Goal: Information Seeking & Learning: Learn about a topic

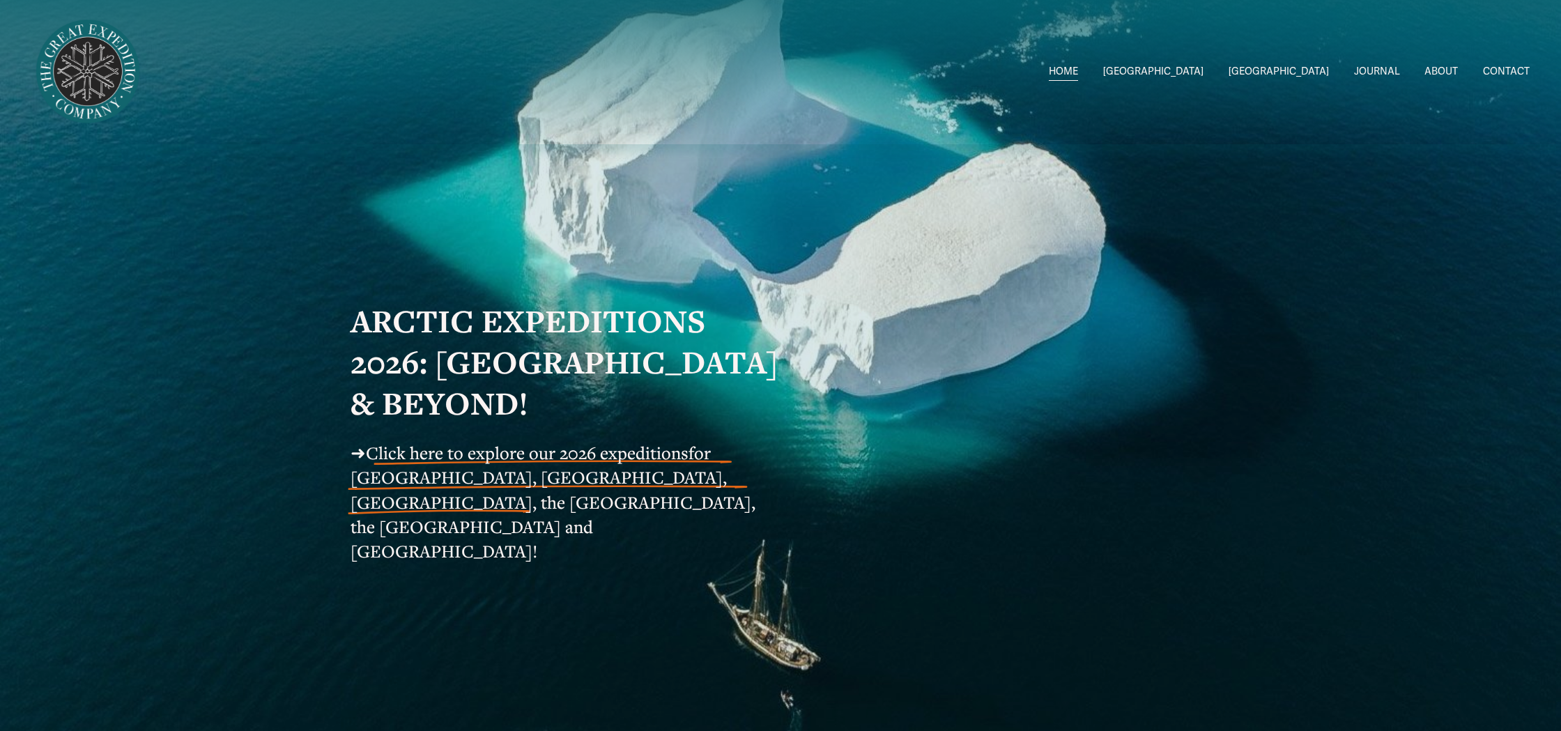
click at [583, 464] on span "Click here to explore our 2026 expeditions" at bounding box center [527, 452] width 323 height 23
click at [537, 464] on span "Click here to explore our 2026 expeditions" at bounding box center [527, 452] width 323 height 23
click at [0, 0] on span "Greenland W/[PERSON_NAME] & [PERSON_NAME]" at bounding box center [0, 0] width 0 height 0
click at [584, 464] on span "Click here to explore our 2026 expeditions" at bounding box center [527, 452] width 323 height 23
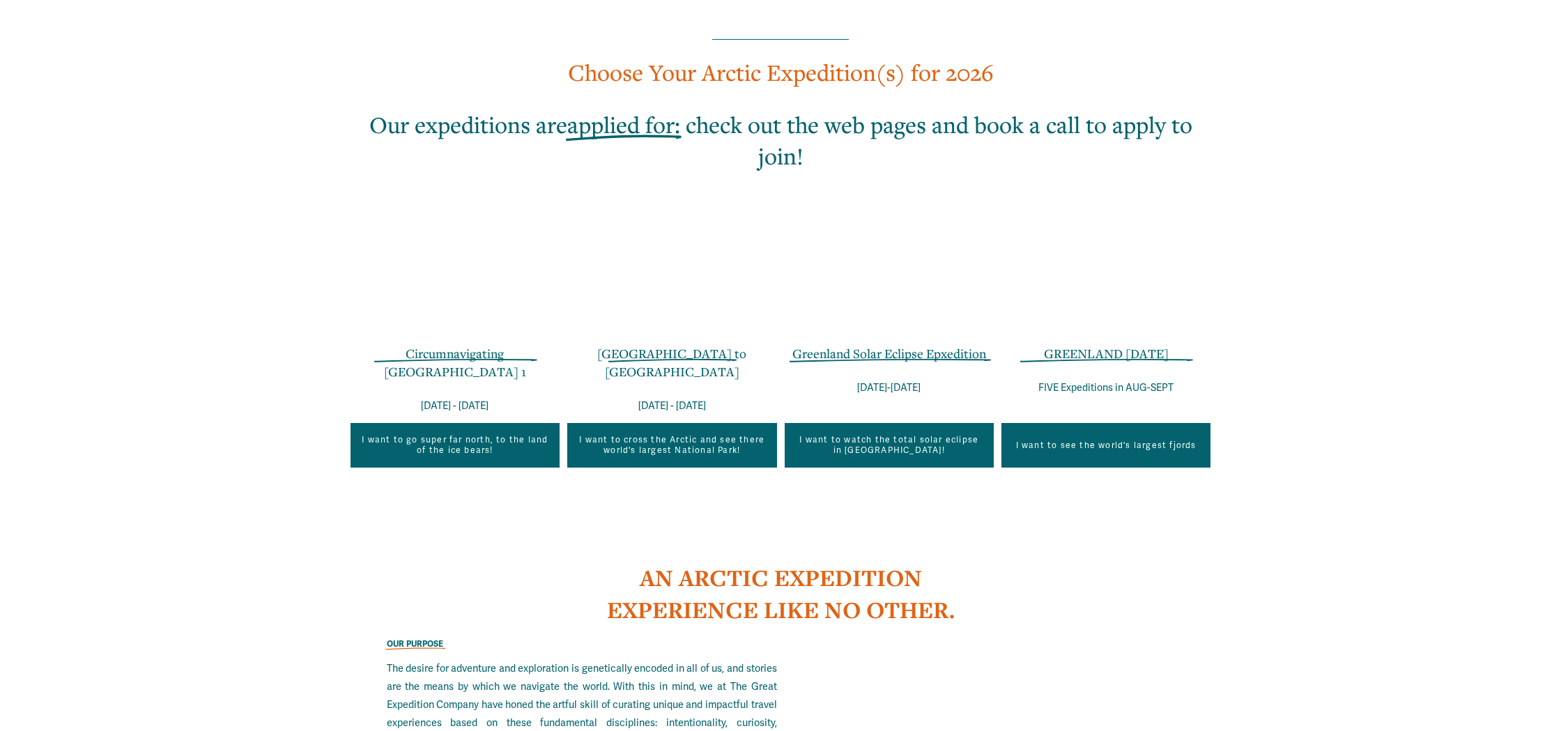
scroll to position [989, 0]
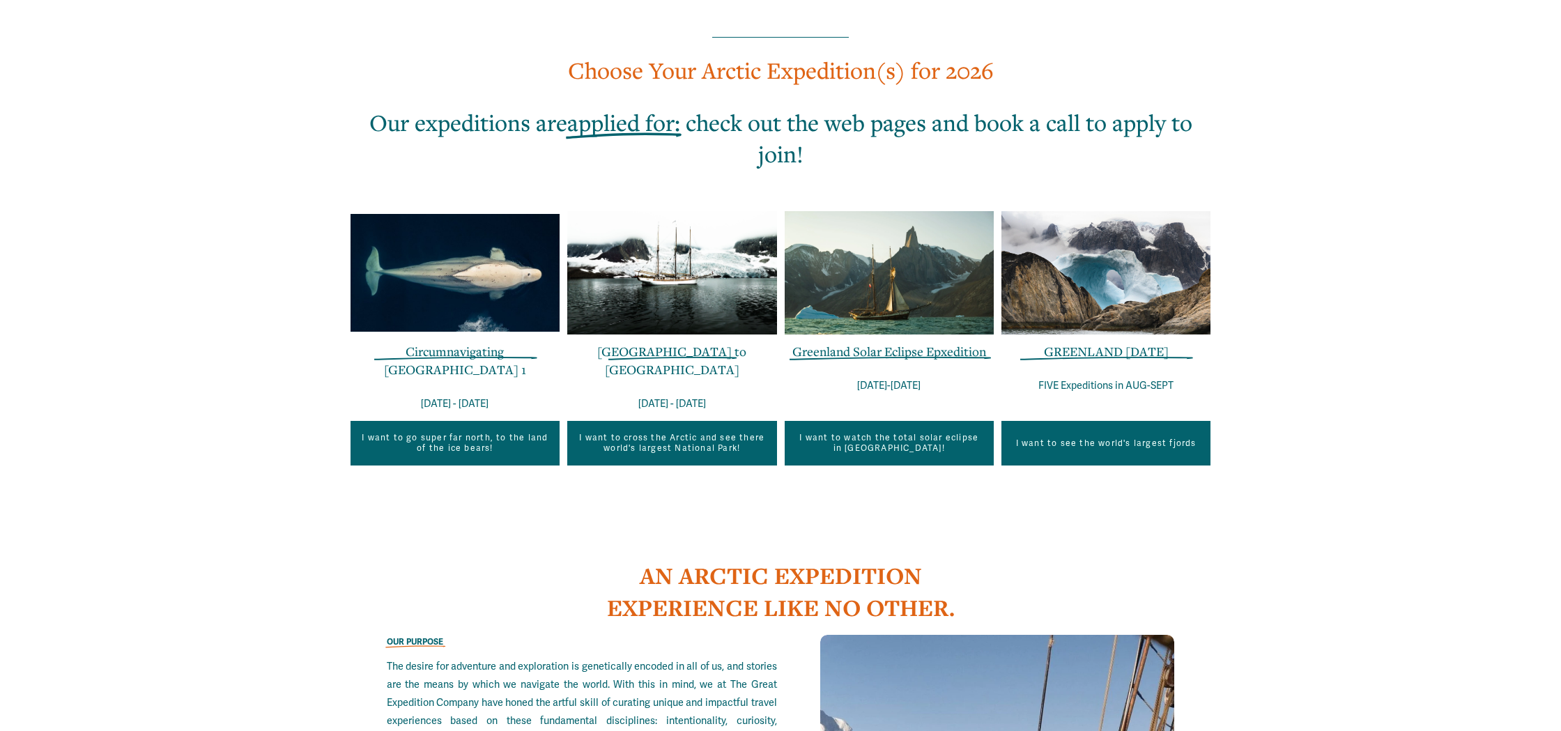
drag, startPoint x: 1215, startPoint y: 429, endPoint x: 1334, endPoint y: 500, distance: 138.5
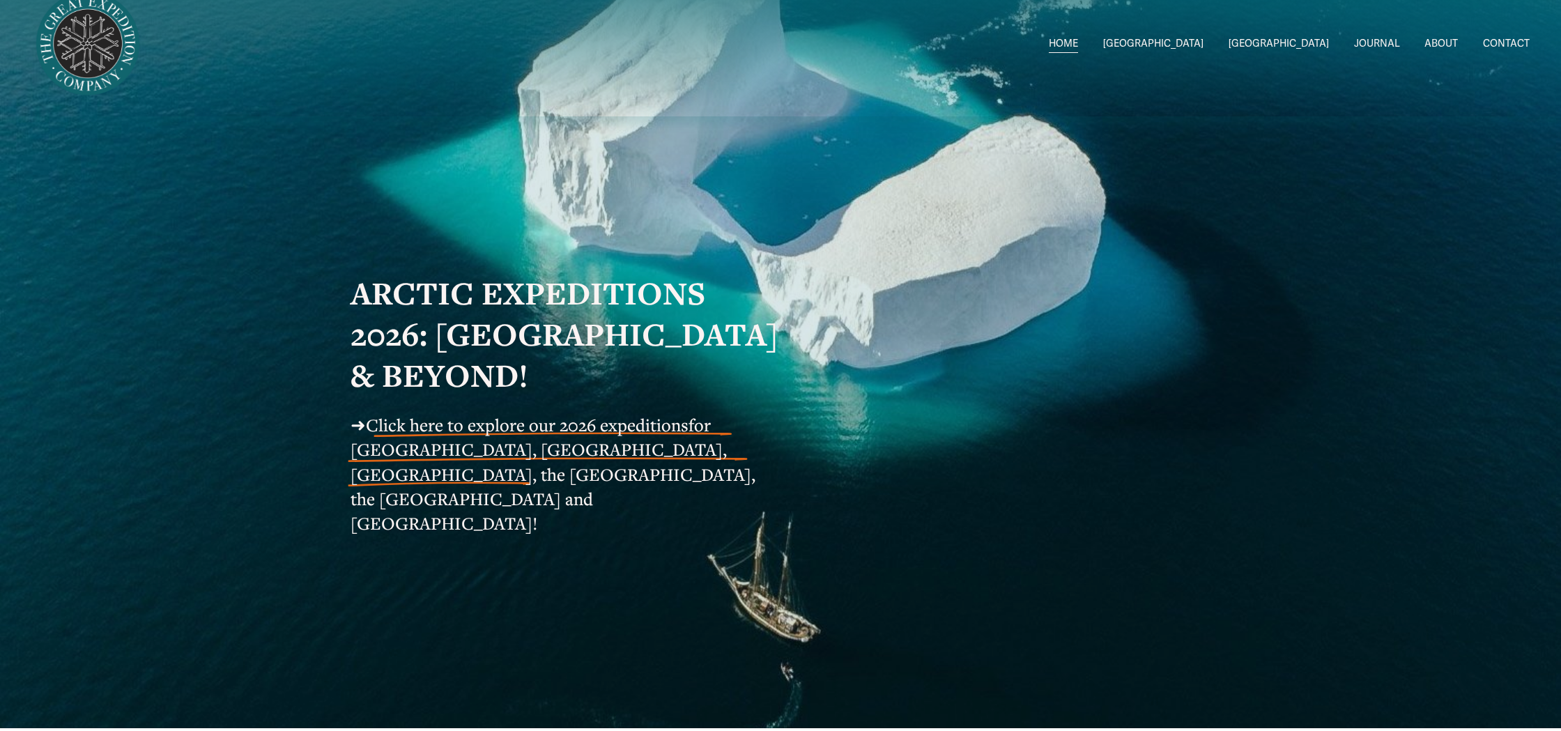
scroll to position [0, 0]
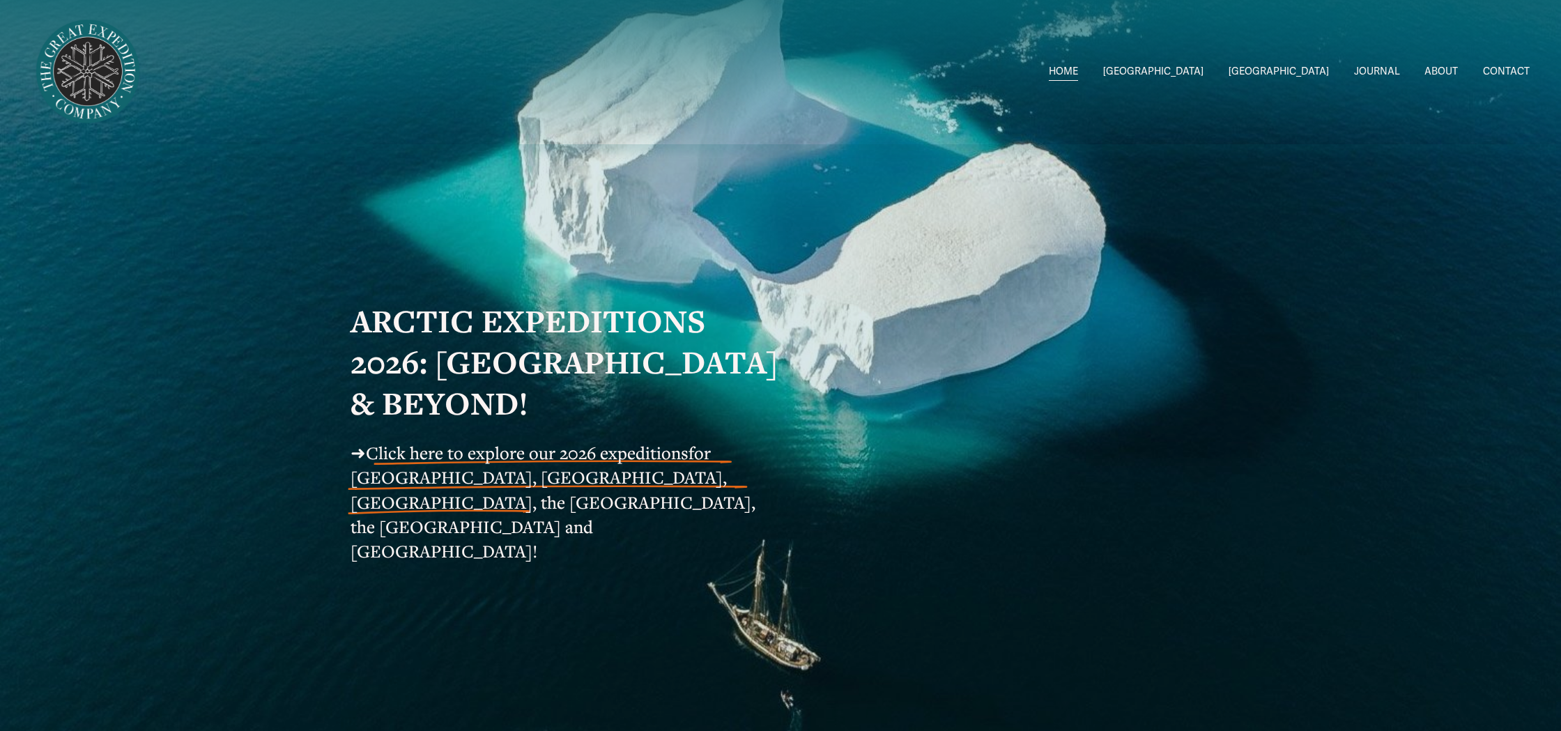
click at [1309, 77] on span "[GEOGRAPHIC_DATA]" at bounding box center [1278, 72] width 100 height 18
click at [0, 0] on span "Greenland W/Drew" at bounding box center [0, 0] width 0 height 0
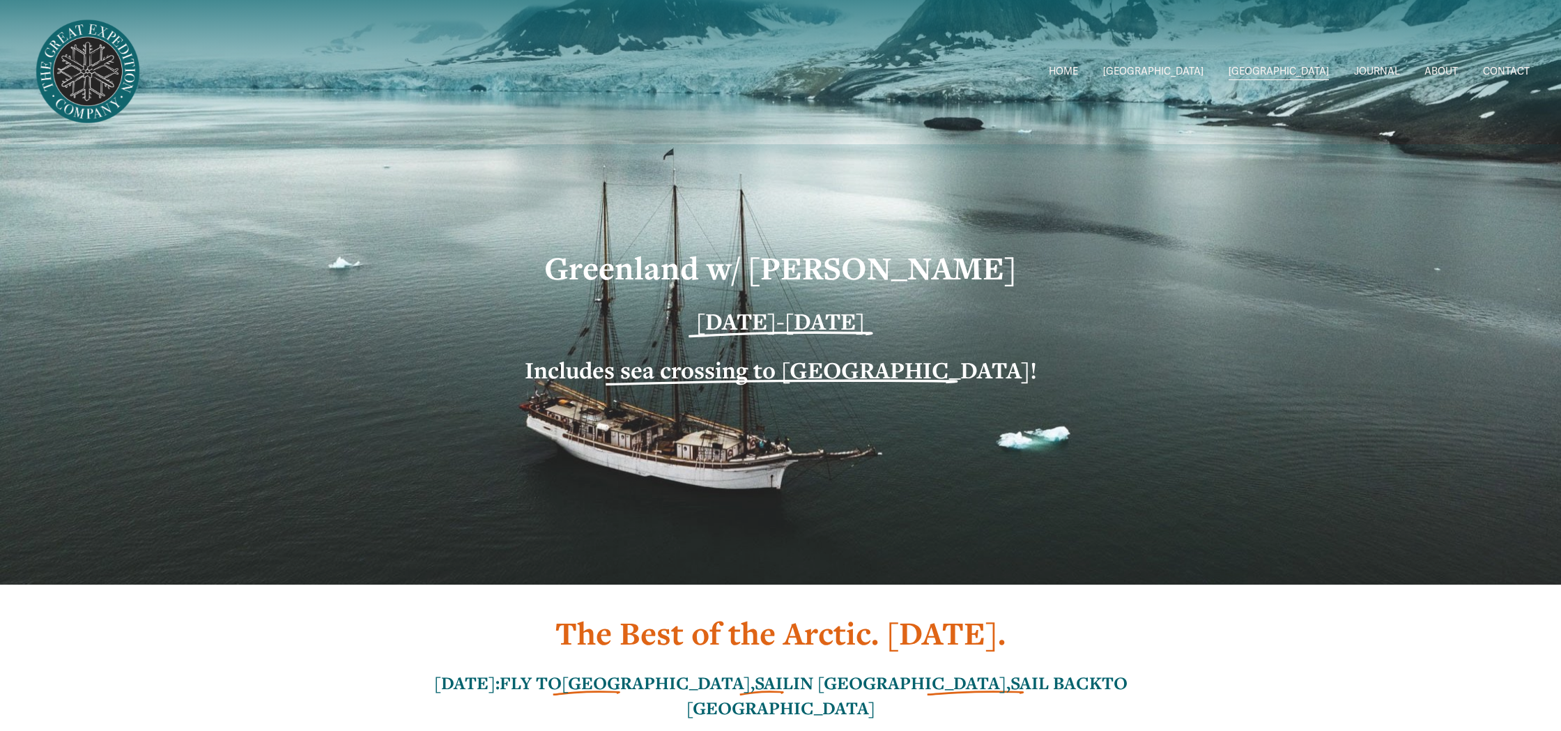
click at [0, 0] on span "2026 Expeditions" at bounding box center [0, 0] width 0 height 0
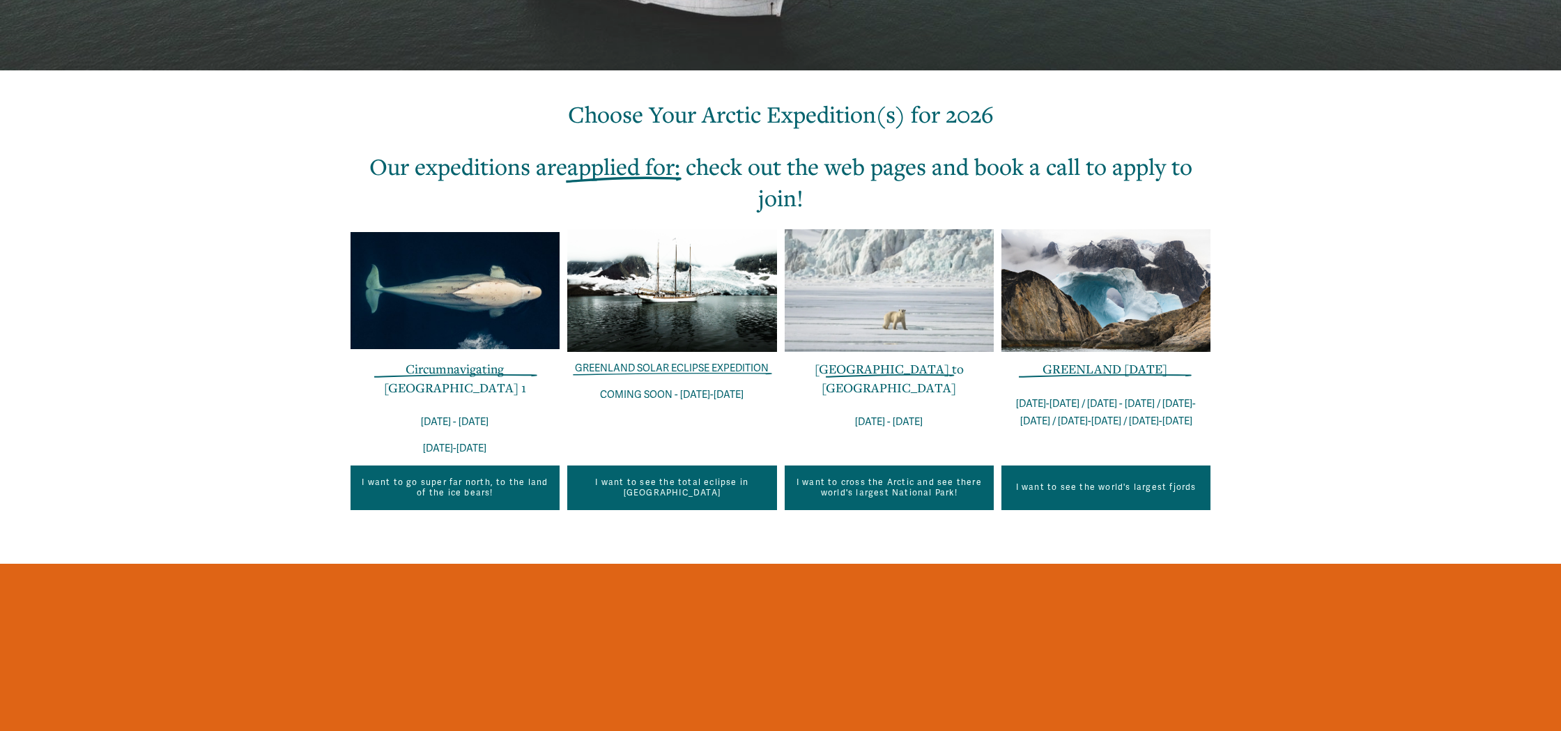
scroll to position [451, 0]
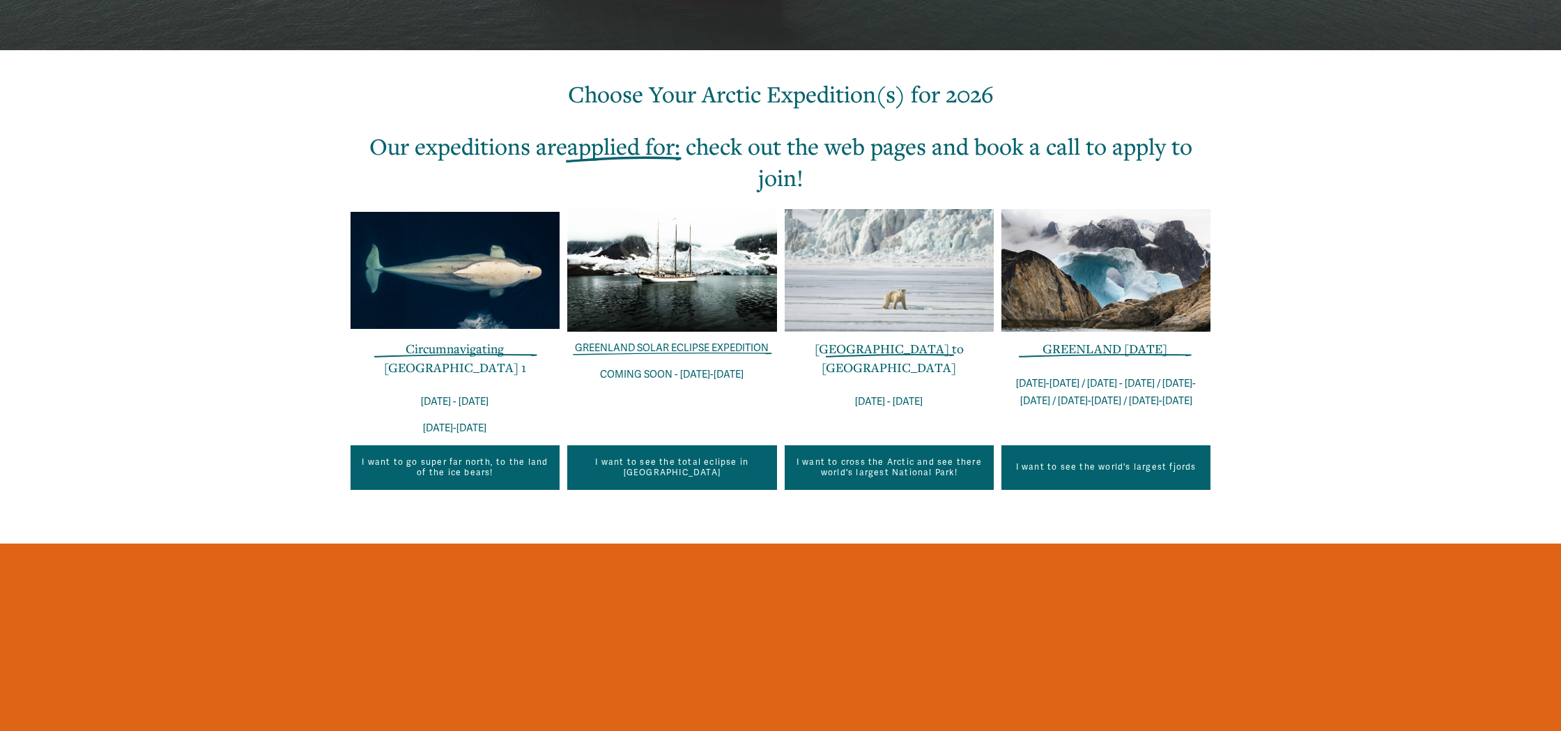
click at [1104, 349] on link "GREENLAND [DATE]" at bounding box center [1104, 348] width 125 height 17
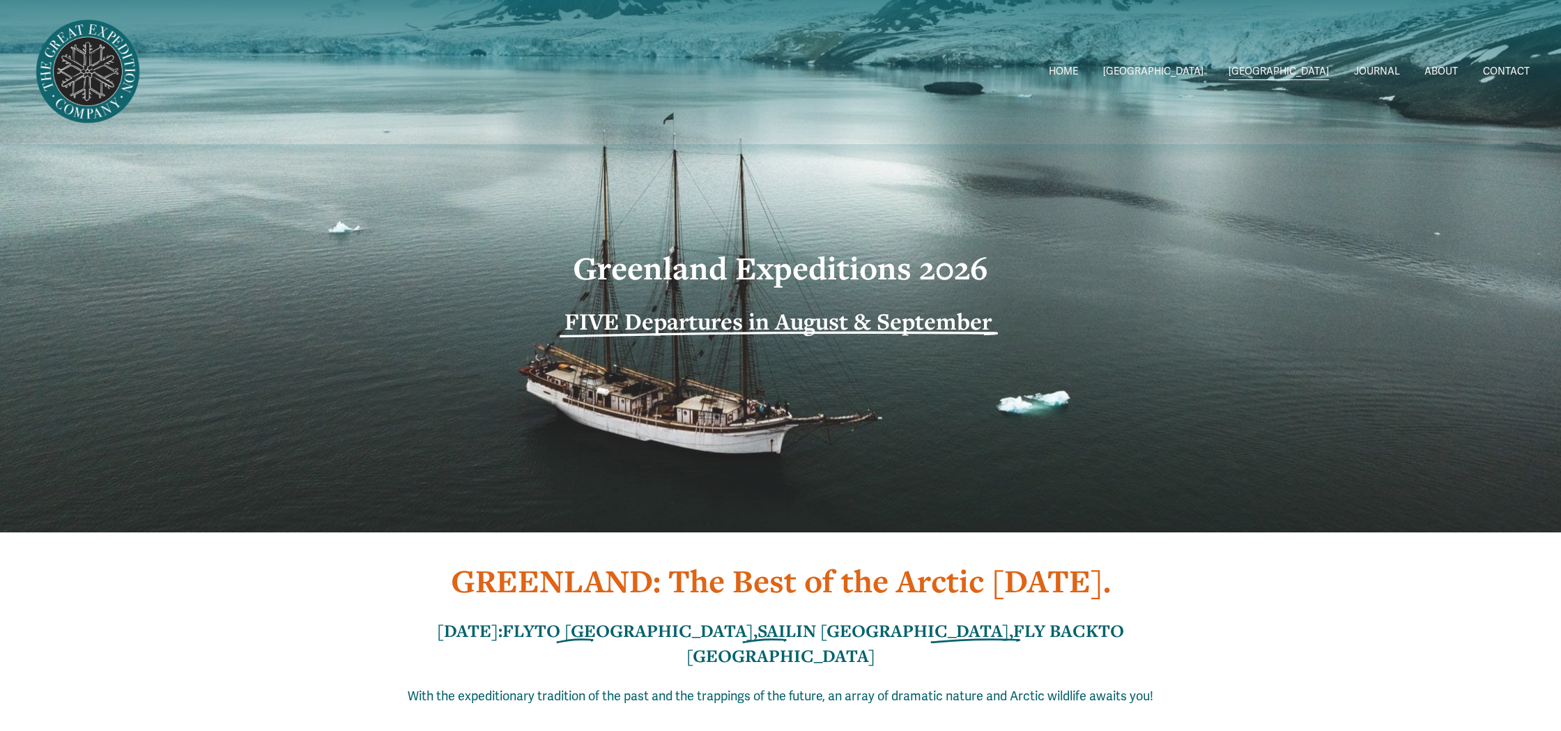
click at [0, 0] on span "Greenland W/[PERSON_NAME]" at bounding box center [0, 0] width 0 height 0
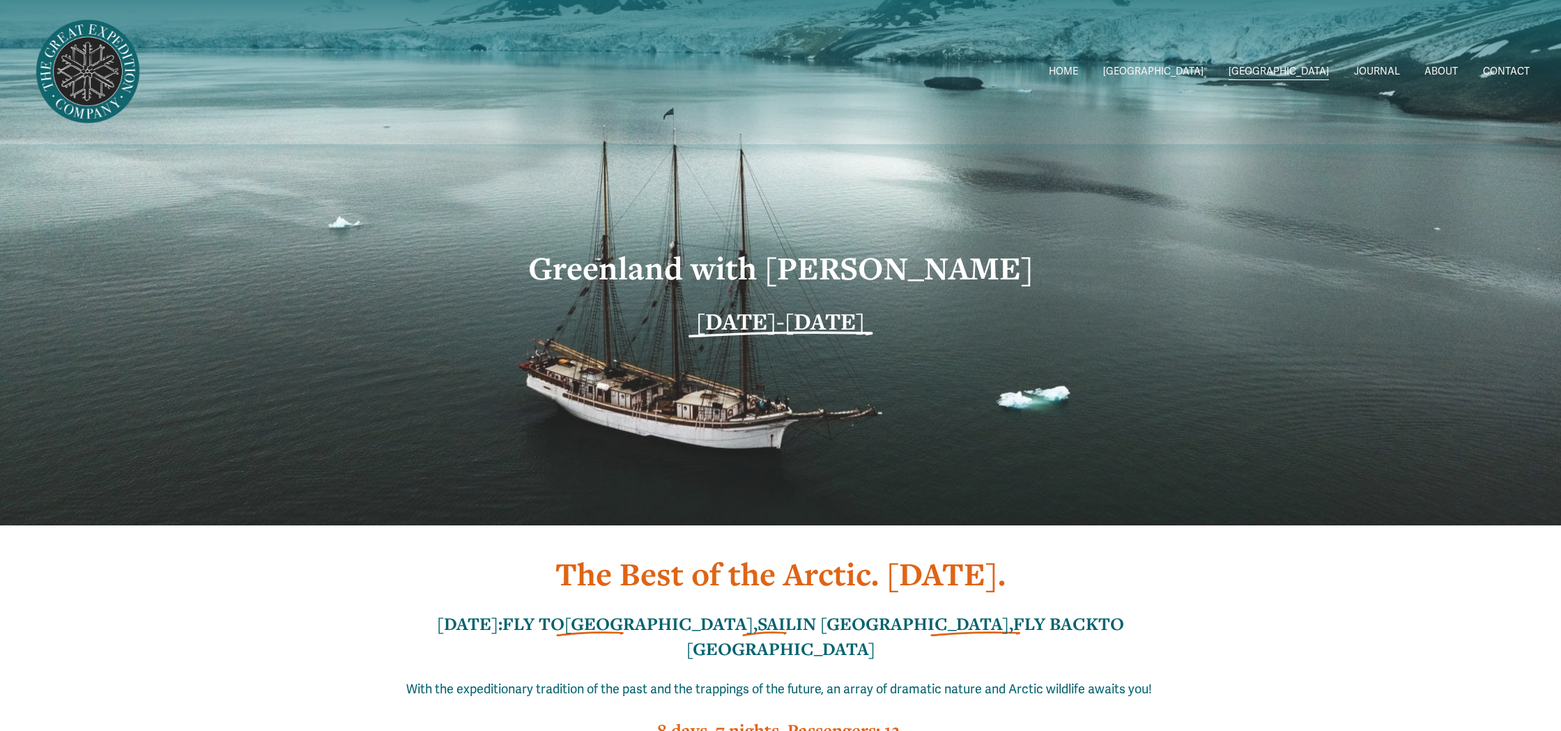
click at [0, 0] on span "[GEOGRAPHIC_DATA] to [GEOGRAPHIC_DATA]" at bounding box center [0, 0] width 0 height 0
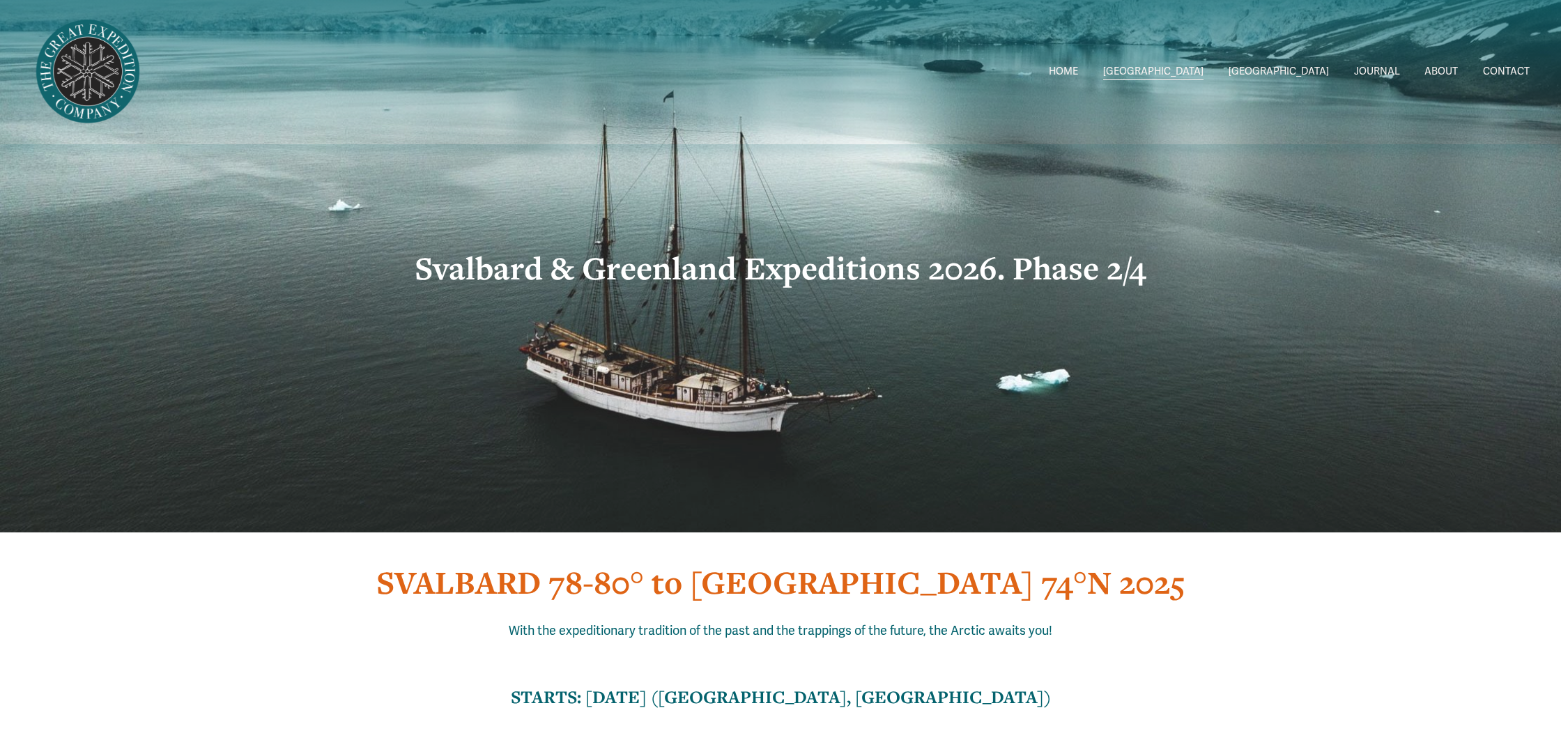
click at [0, 0] on span "Svalbard 2026" at bounding box center [0, 0] width 0 height 0
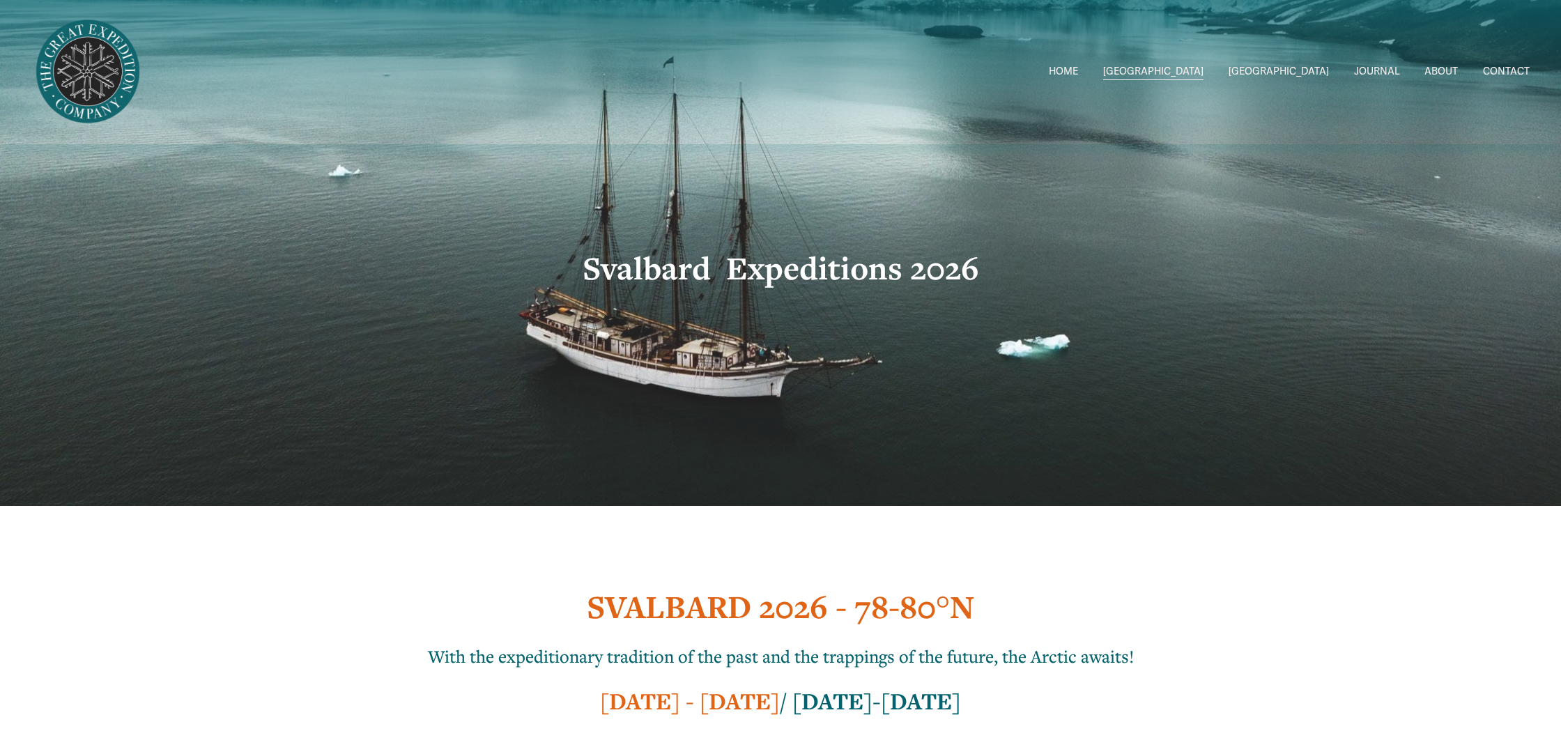
click at [0, 0] on span "[GEOGRAPHIC_DATA] to [GEOGRAPHIC_DATA]" at bounding box center [0, 0] width 0 height 0
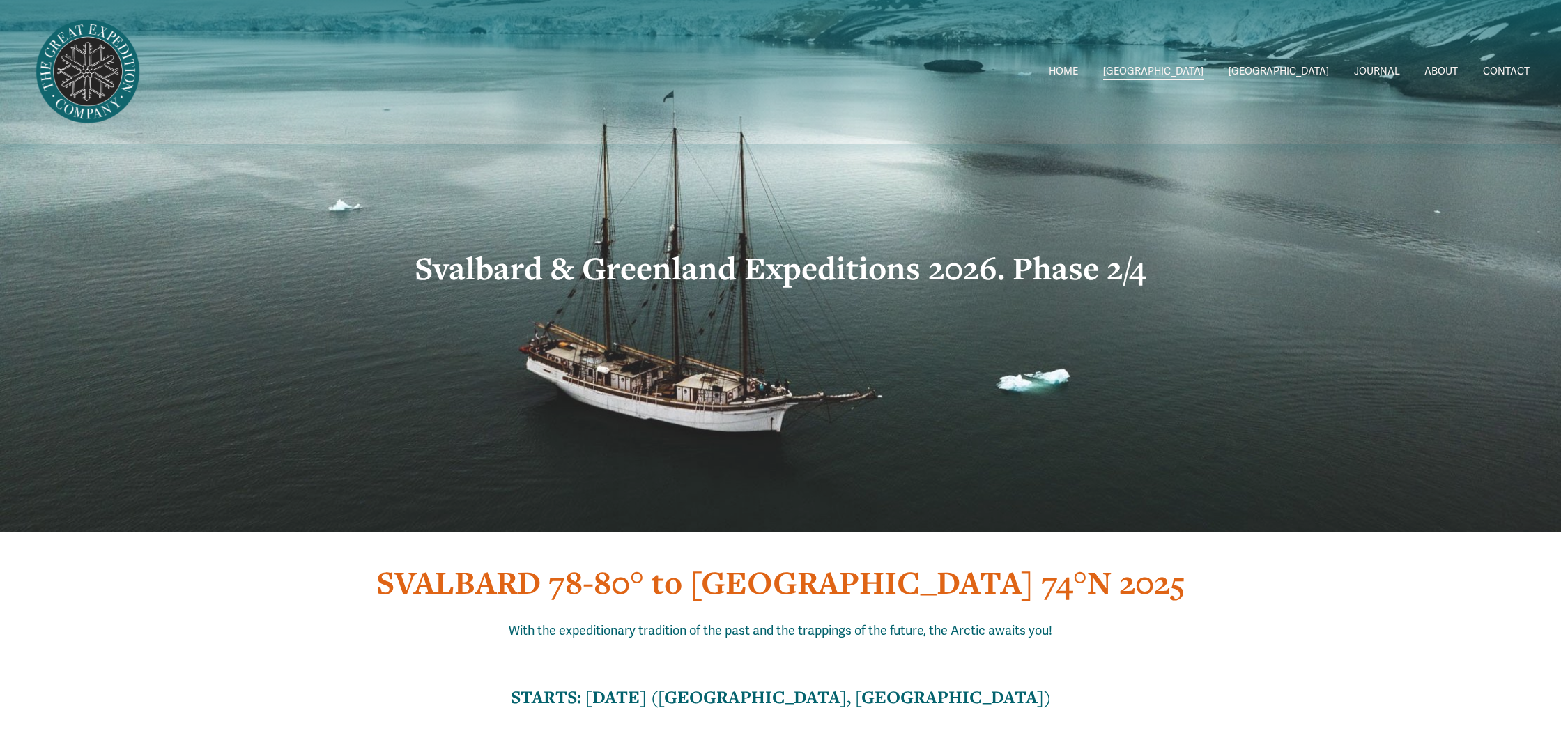
click at [0, 0] on span "[GEOGRAPHIC_DATA] to [GEOGRAPHIC_DATA]" at bounding box center [0, 0] width 0 height 0
click at [0, 0] on span "Greenland W/Drew" at bounding box center [0, 0] width 0 height 0
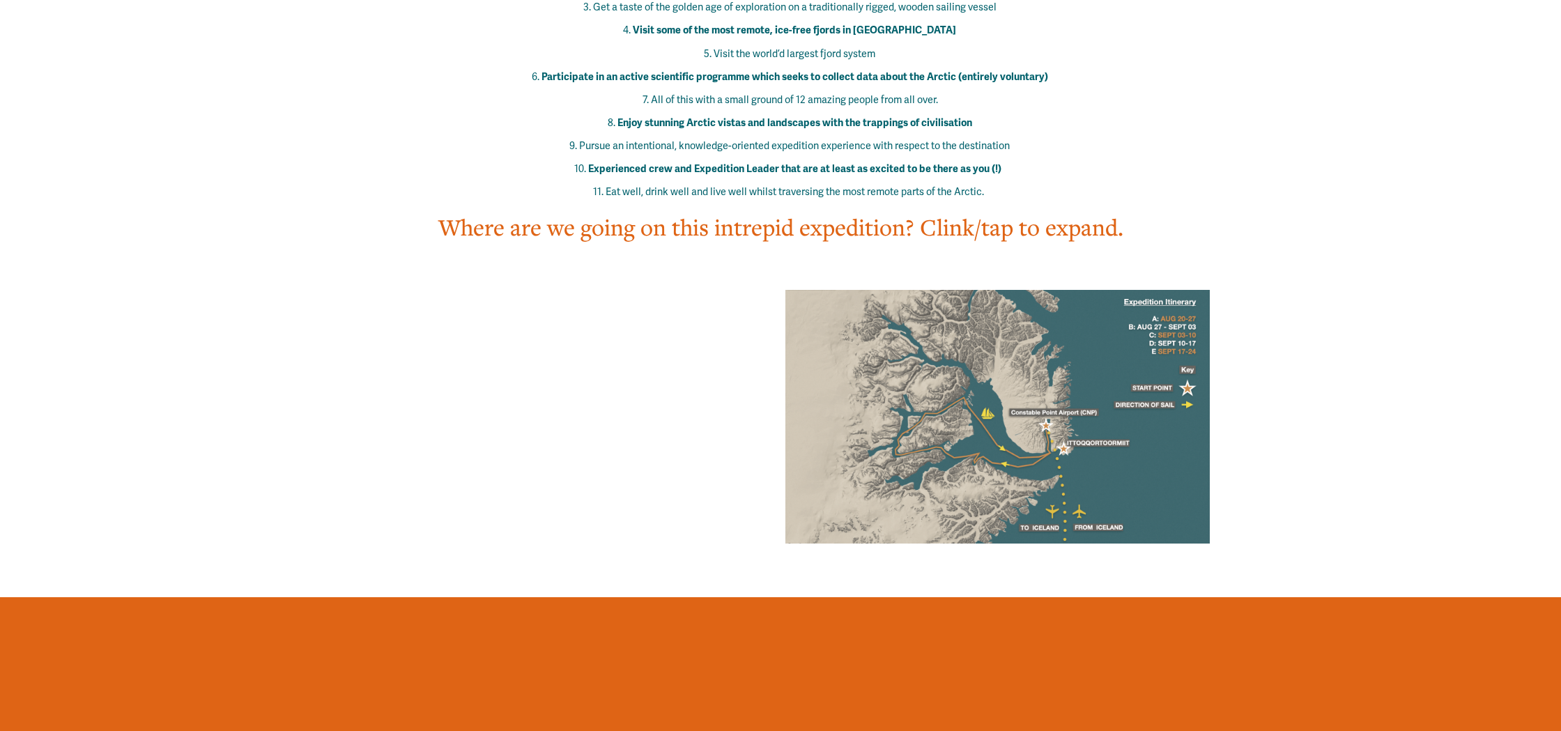
scroll to position [930, 0]
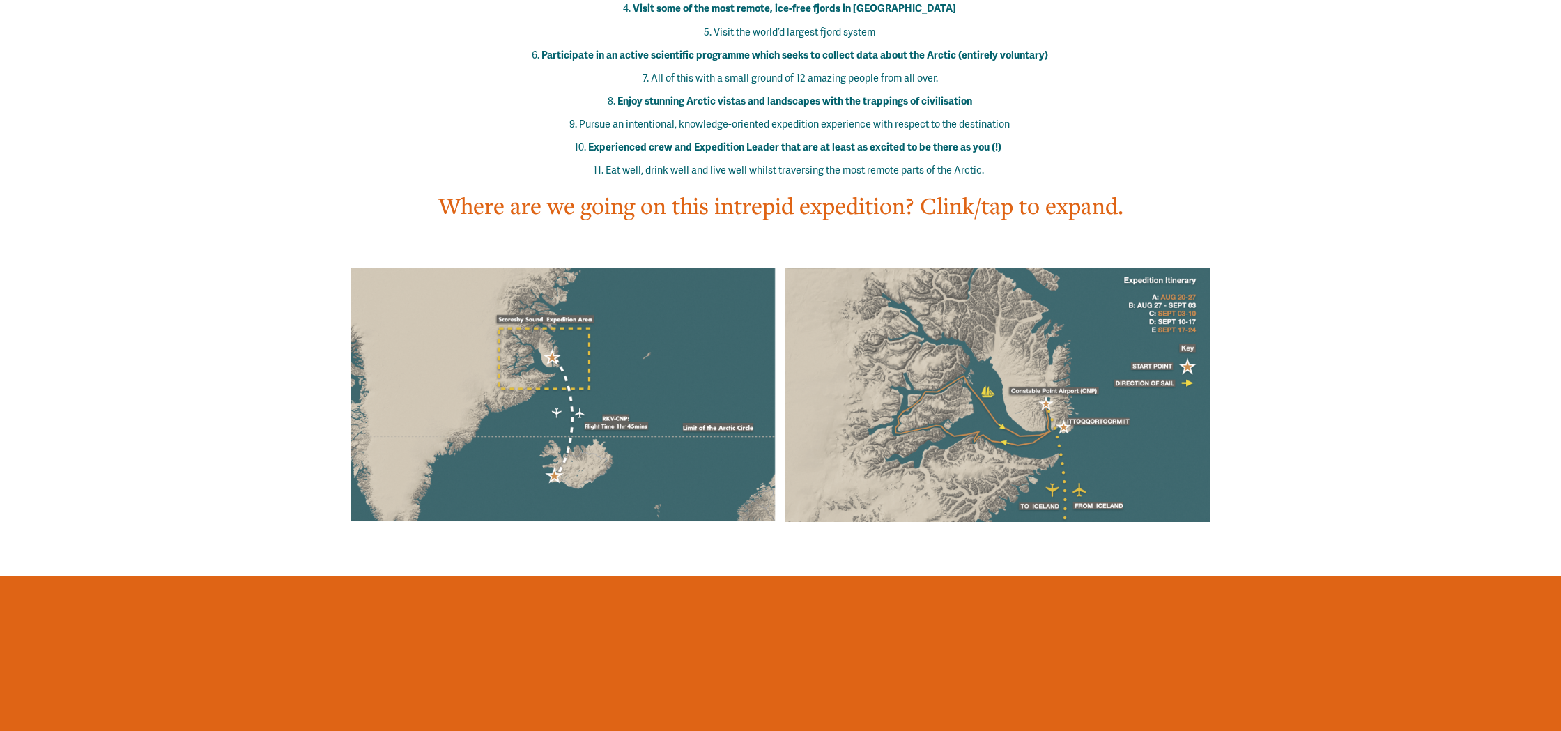
click at [1076, 436] on div at bounding box center [997, 395] width 424 height 254
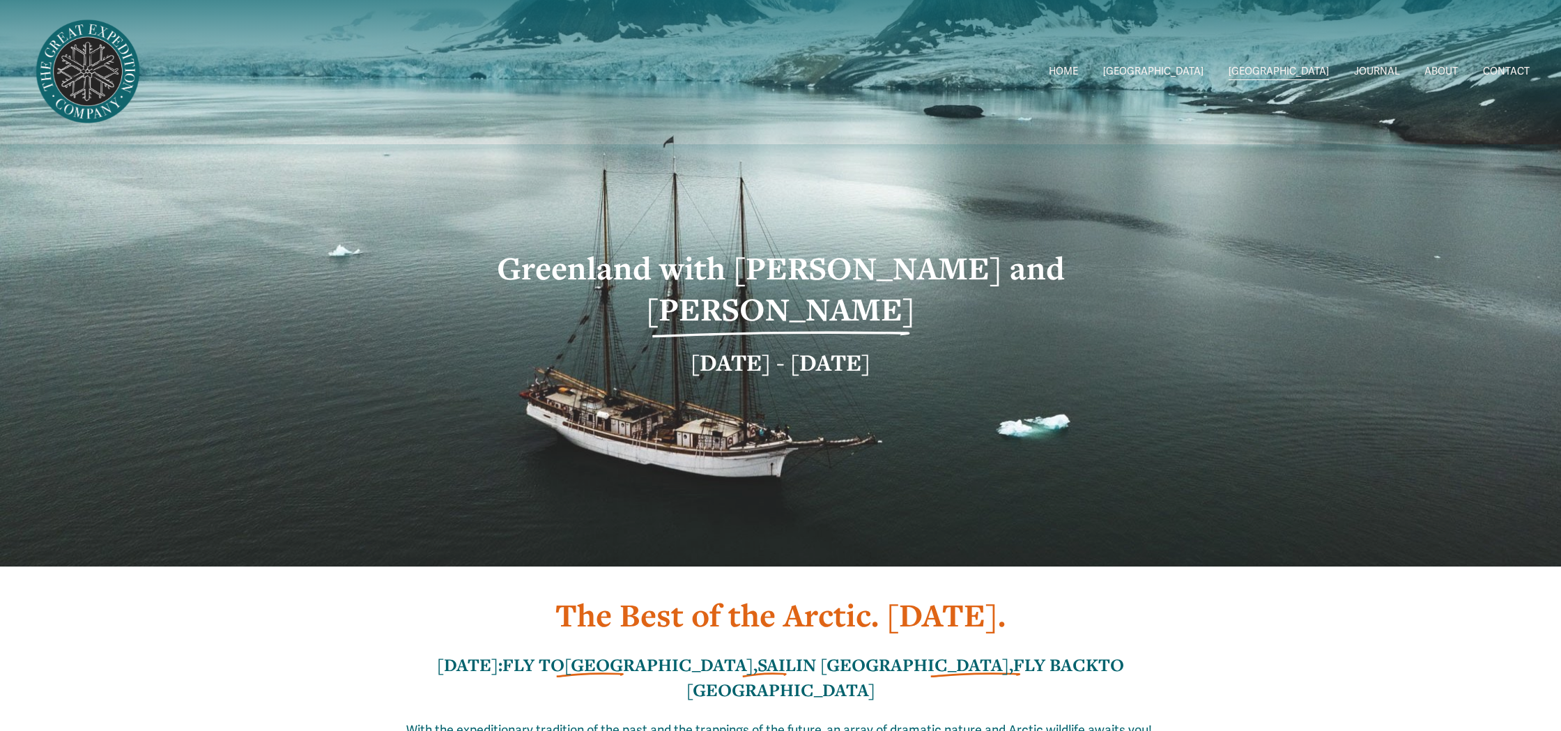
click at [0, 0] on span "Greenland Exped Dates" at bounding box center [0, 0] width 0 height 0
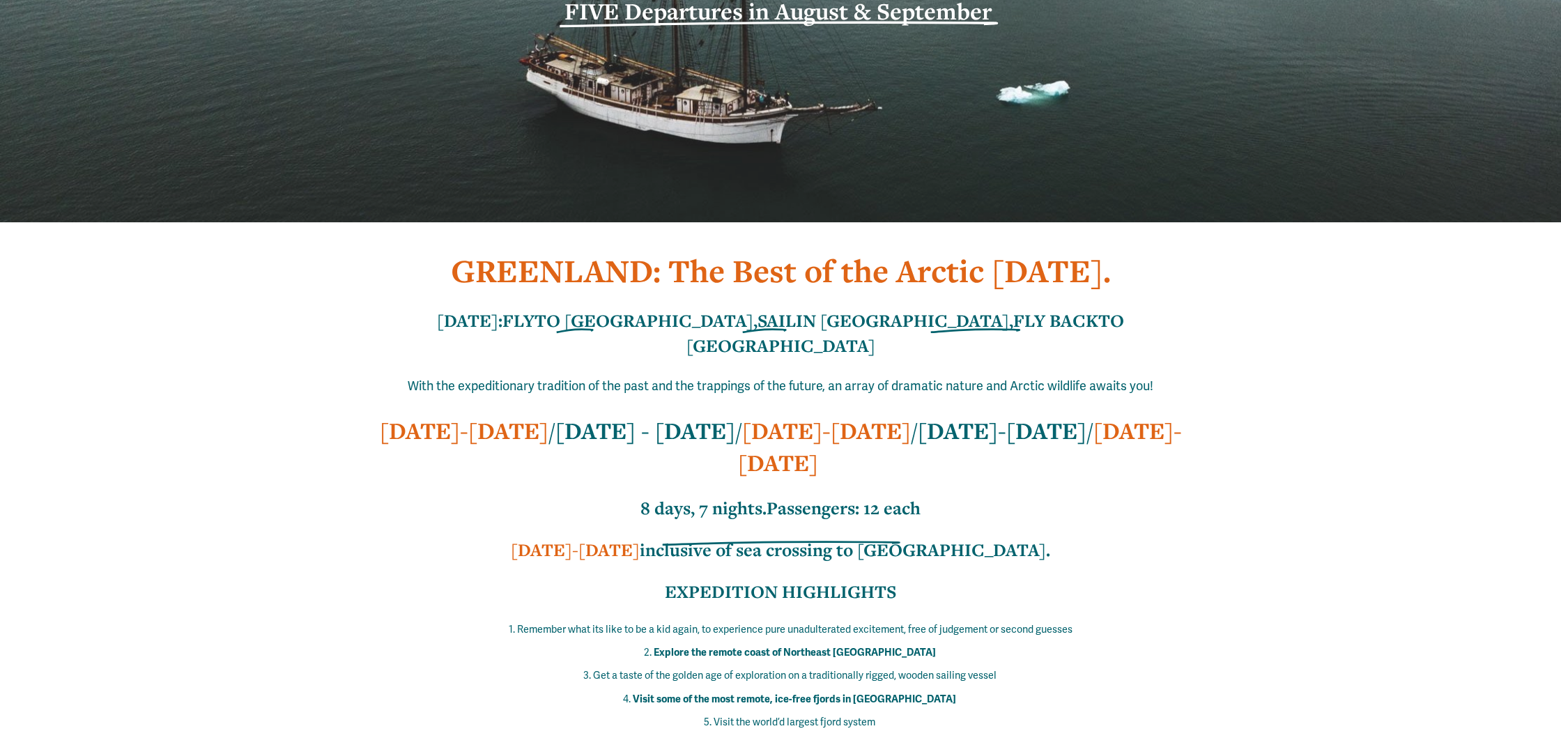
scroll to position [332, 0]
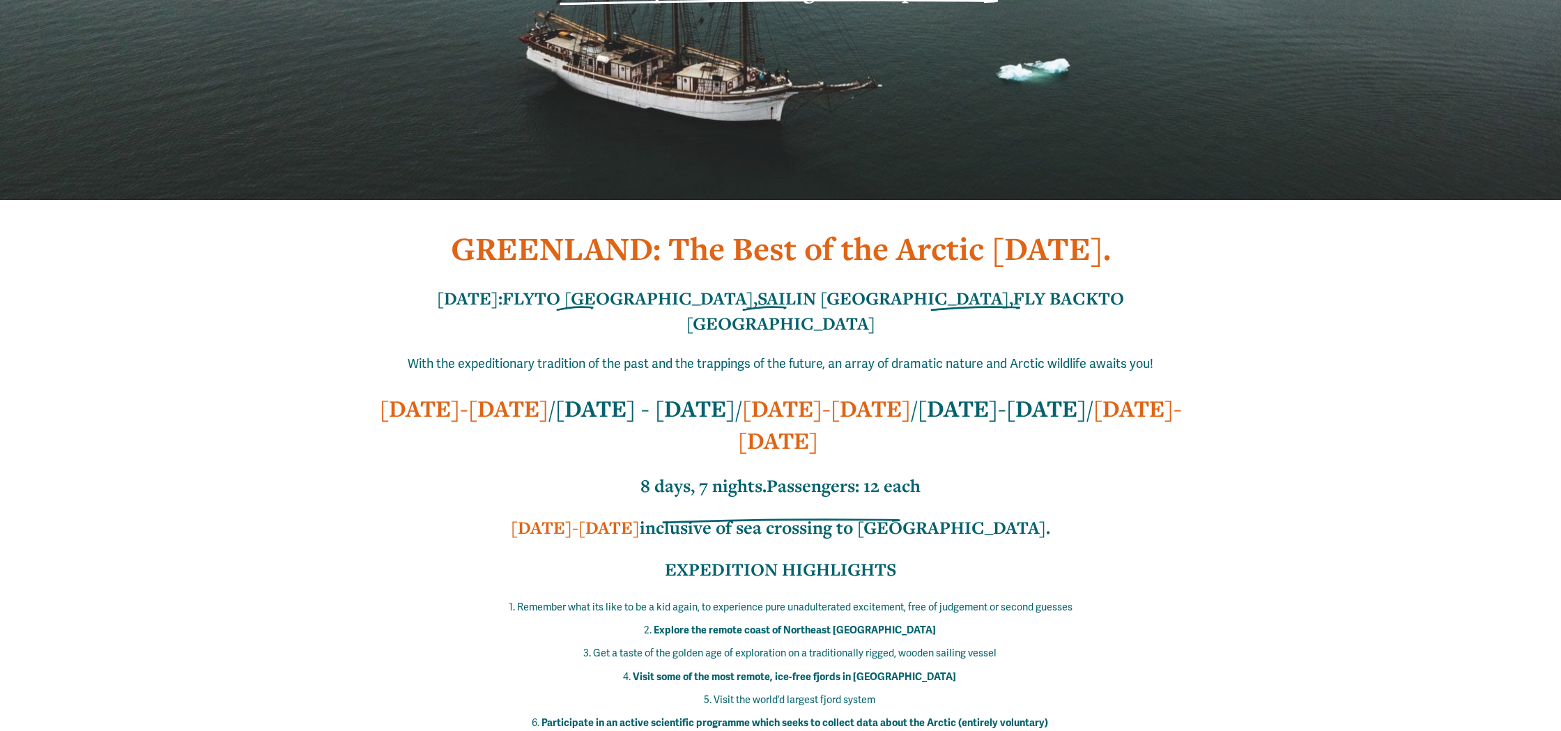
click at [976, 393] on strong "SEPT 10-17" at bounding box center [1002, 408] width 169 height 31
drag, startPoint x: 1108, startPoint y: 390, endPoint x: 1109, endPoint y: 383, distance: 7.7
click at [1107, 393] on strong "SEPT 17-27" at bounding box center [960, 424] width 444 height 63
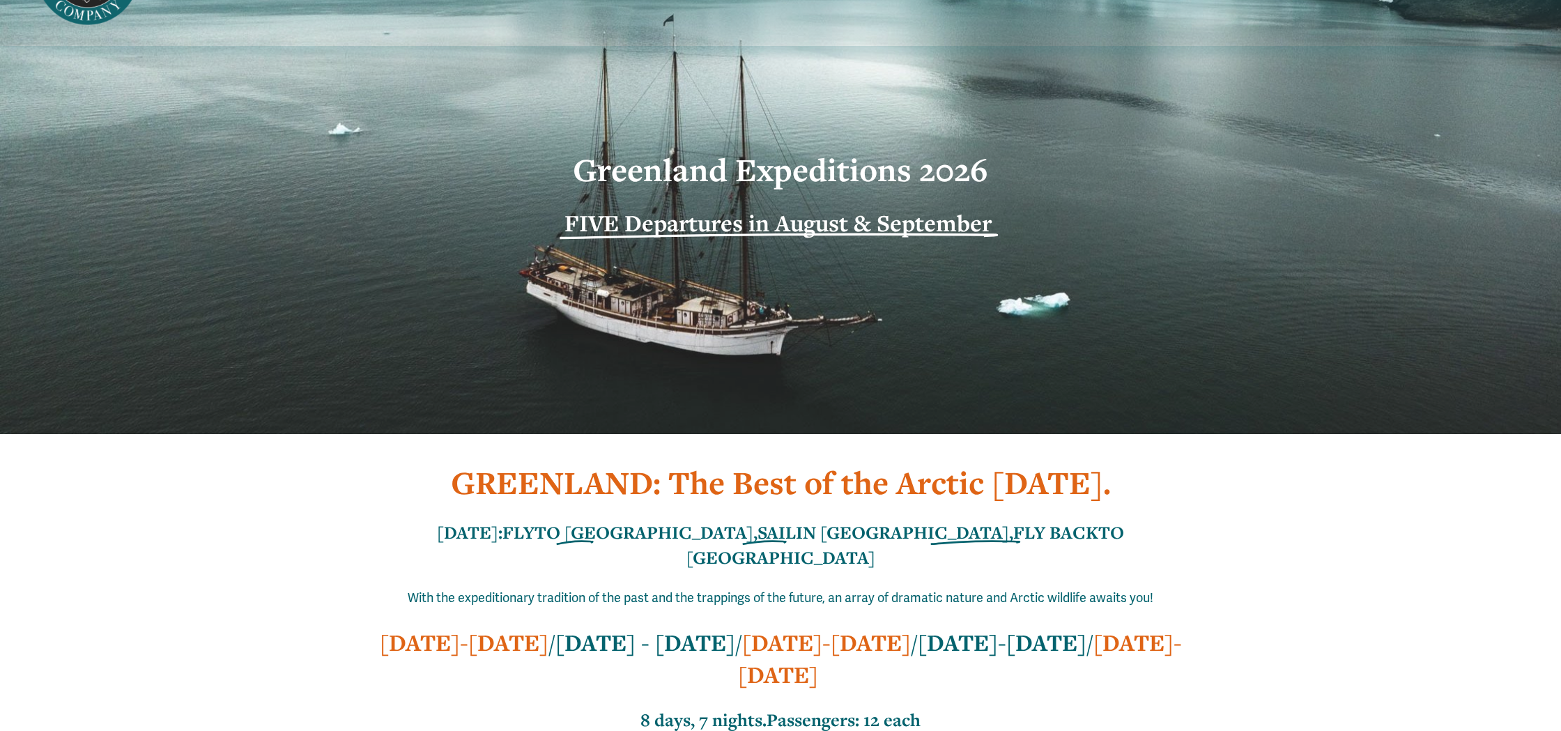
scroll to position [0, 0]
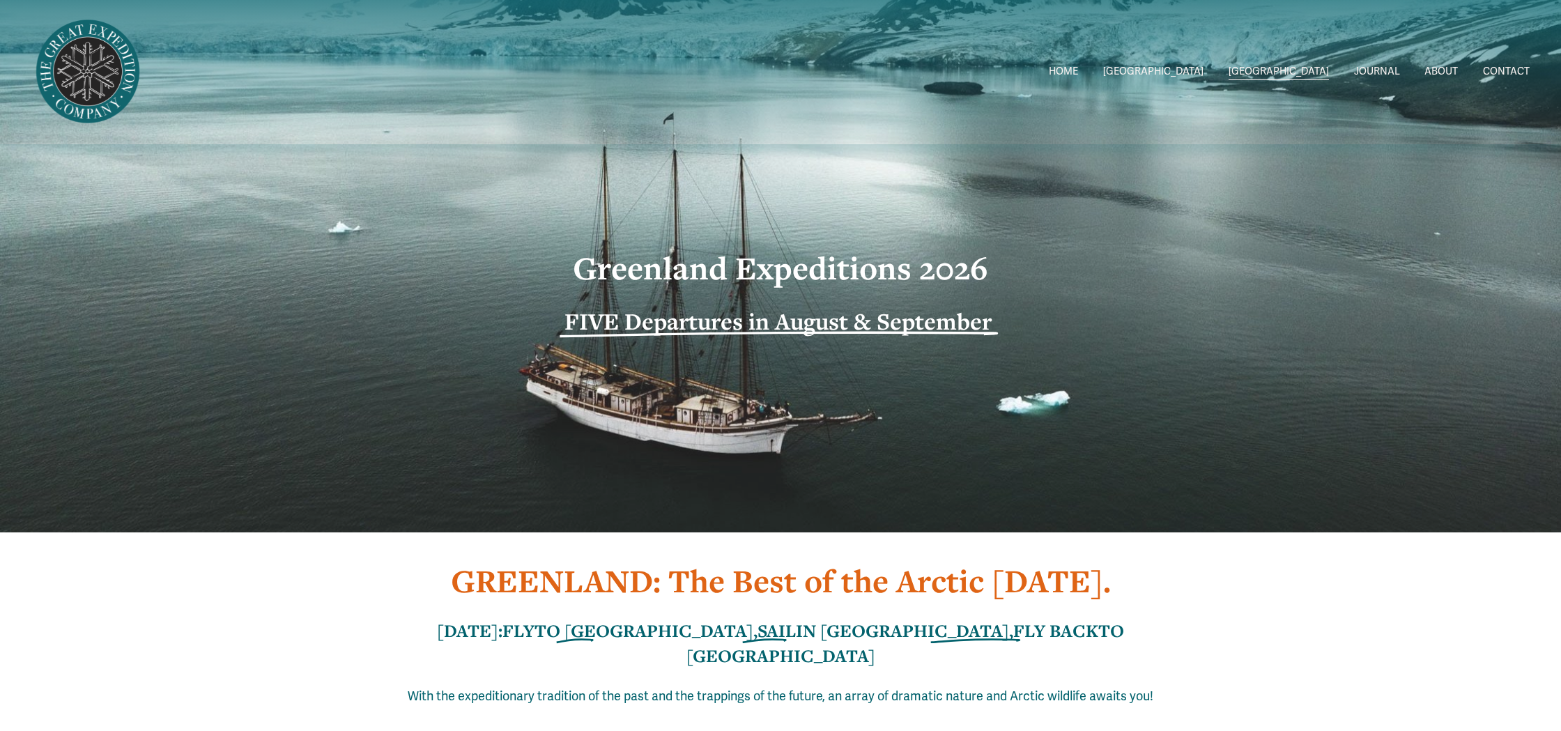
click at [0, 0] on span "Greenland W/[PERSON_NAME] 26'" at bounding box center [0, 0] width 0 height 0
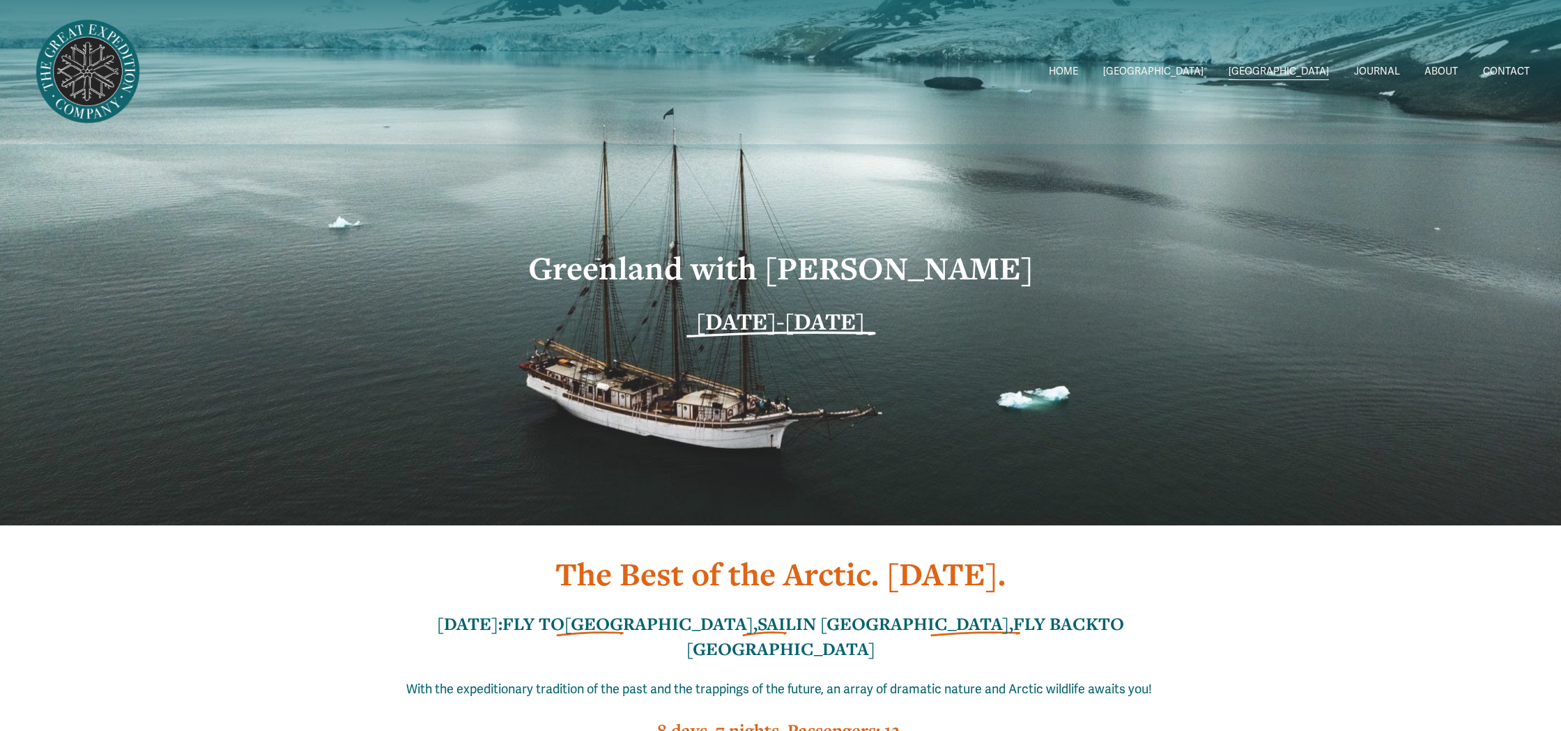
click at [856, 319] on strong "[DATE]-[DATE]" at bounding box center [780, 321] width 169 height 31
click at [1379, 72] on link "JOURNAL" at bounding box center [1377, 72] width 46 height 20
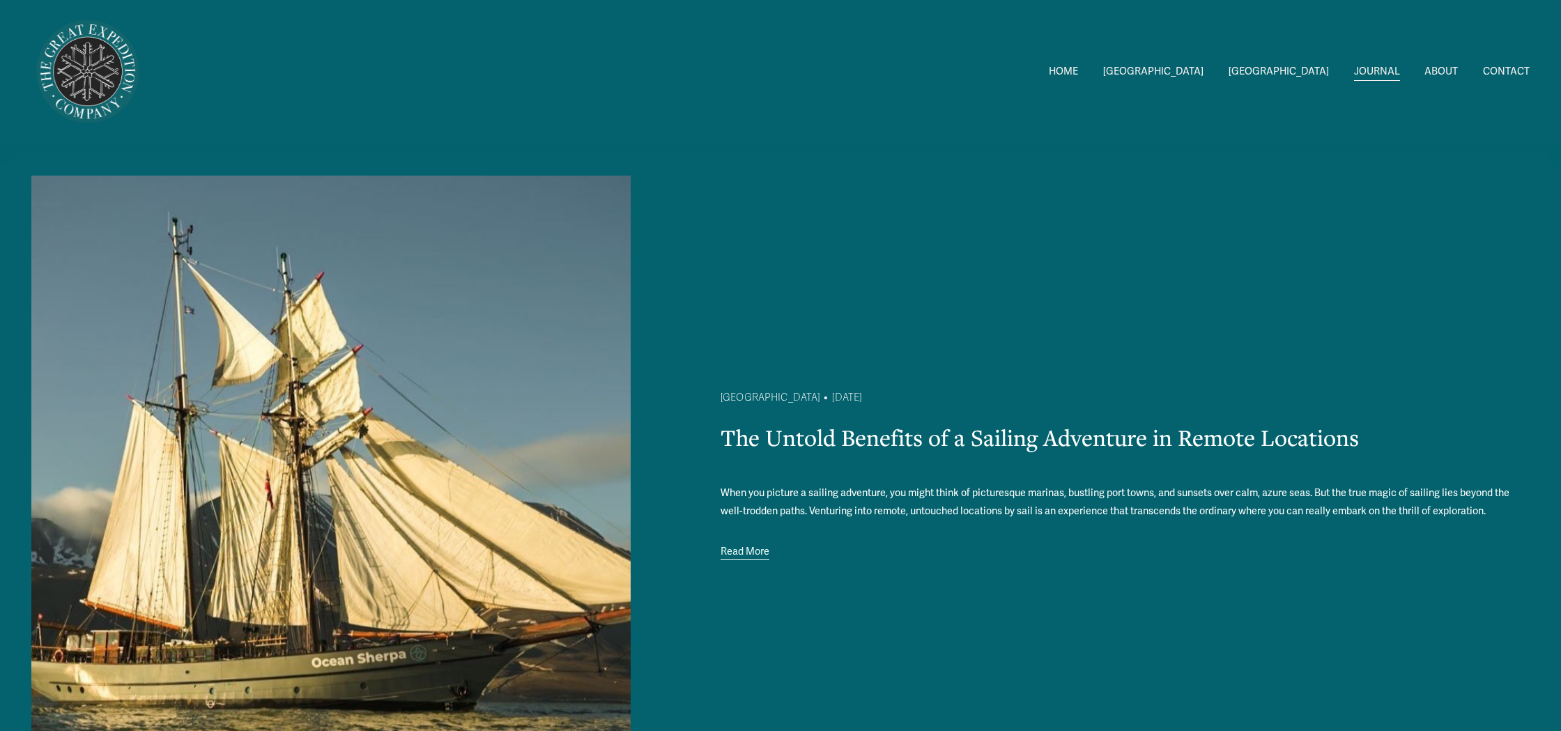
click at [742, 558] on link "Read More" at bounding box center [744, 552] width 49 height 19
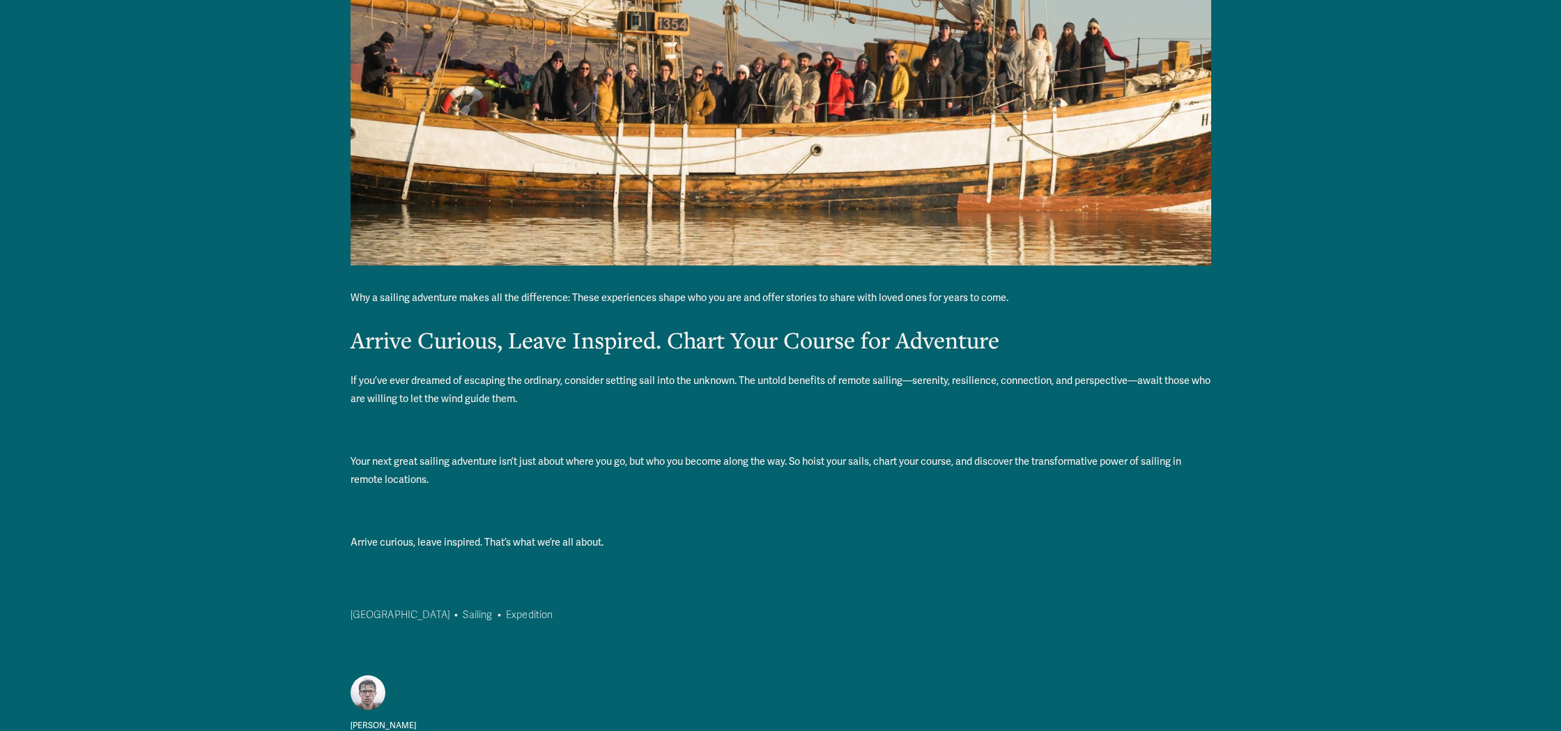
scroll to position [2353, 0]
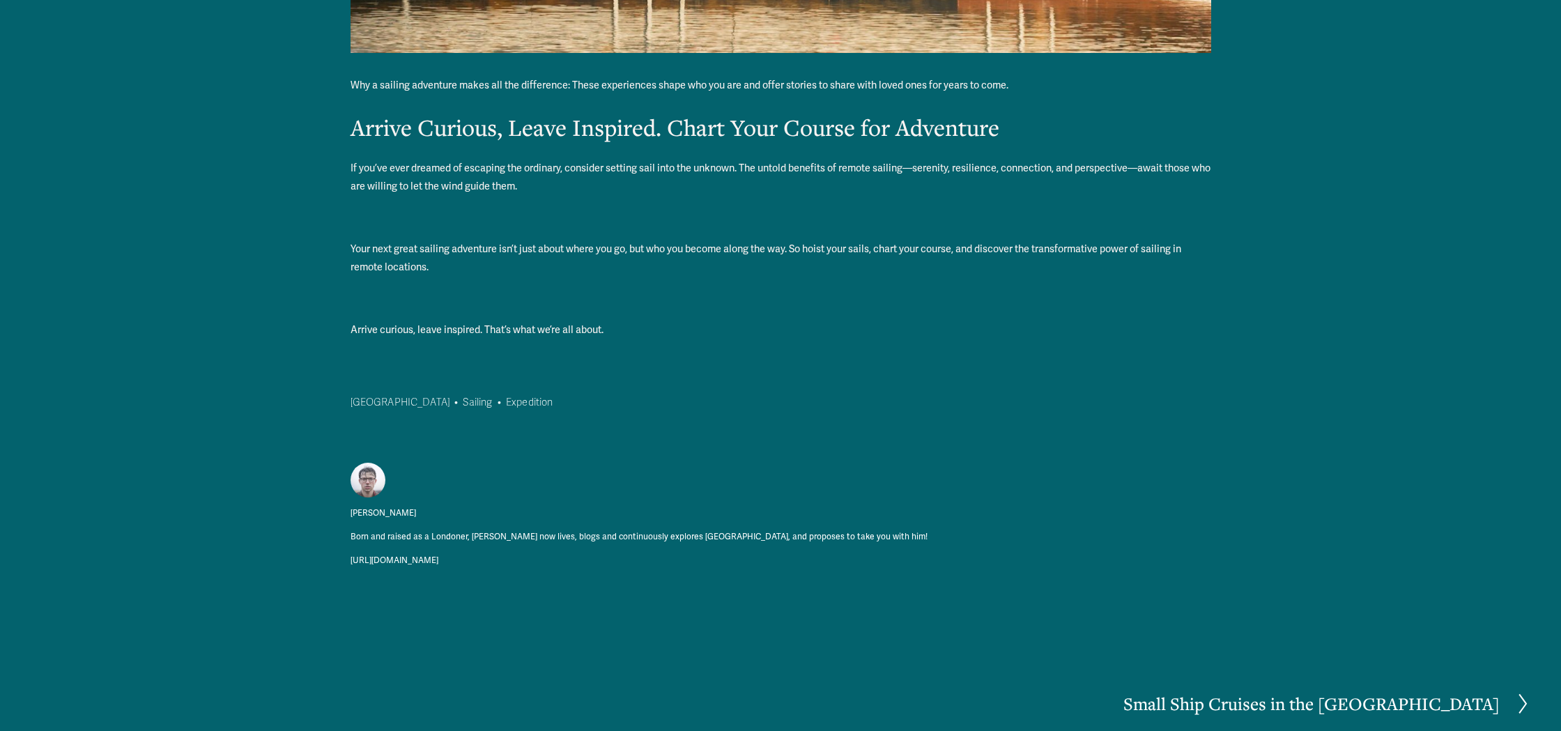
click at [401, 561] on link "[URL][DOMAIN_NAME]" at bounding box center [394, 560] width 88 height 15
